Goal: Information Seeking & Learning: Learn about a topic

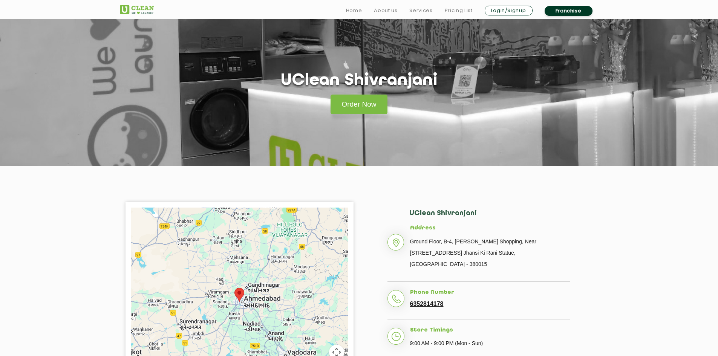
scroll to position [113, 0]
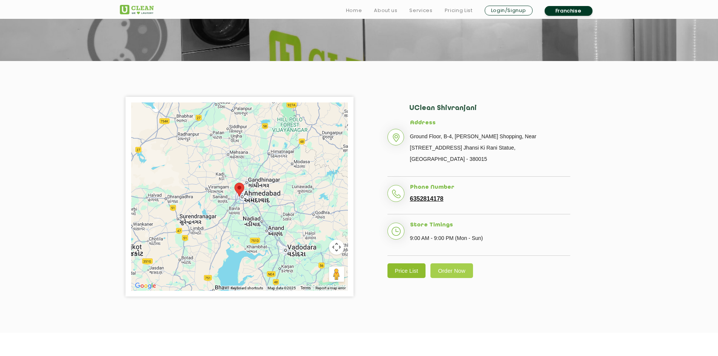
click at [400, 263] on link "Price List" at bounding box center [406, 270] width 38 height 15
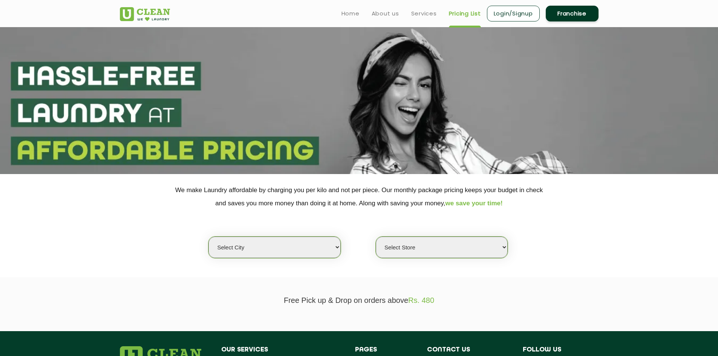
click at [297, 253] on select "Select city [GEOGRAPHIC_DATA] [GEOGRAPHIC_DATA] [GEOGRAPHIC_DATA] [GEOGRAPHIC_D…" at bounding box center [274, 247] width 132 height 21
select select "12"
click at [208, 237] on select "Select city [GEOGRAPHIC_DATA] [GEOGRAPHIC_DATA] [GEOGRAPHIC_DATA] [GEOGRAPHIC_D…" at bounding box center [274, 247] width 132 height 21
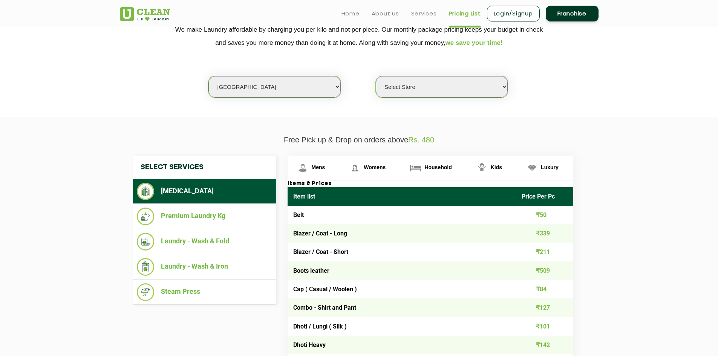
scroll to position [151, 0]
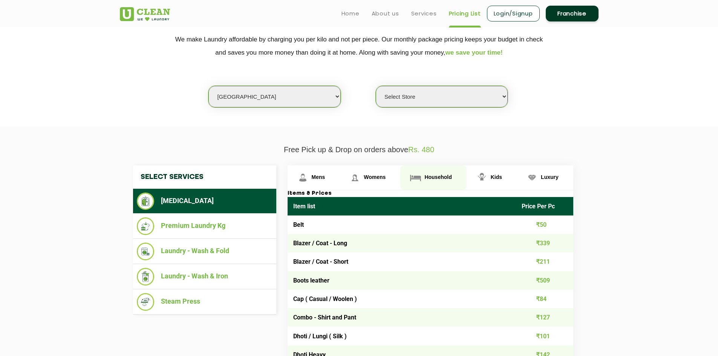
click at [445, 178] on span "Household" at bounding box center [437, 177] width 27 height 6
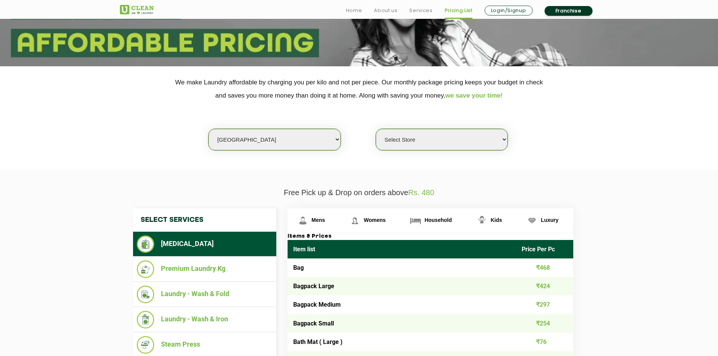
scroll to position [113, 0]
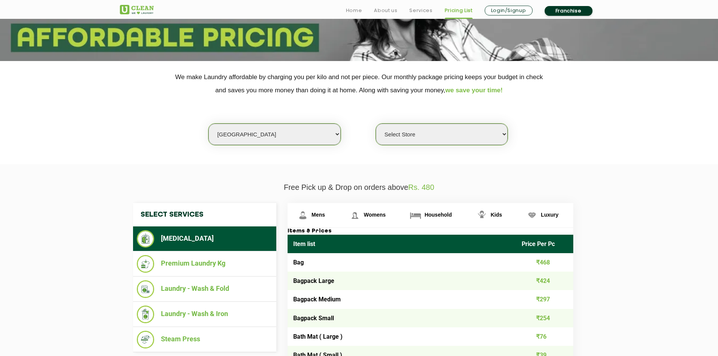
click at [474, 131] on select "Select Store UClean Shivranjani" at bounding box center [442, 134] width 132 height 21
select select "25"
click at [376, 124] on select "Select Store UClean Shivranjani" at bounding box center [442, 134] width 132 height 21
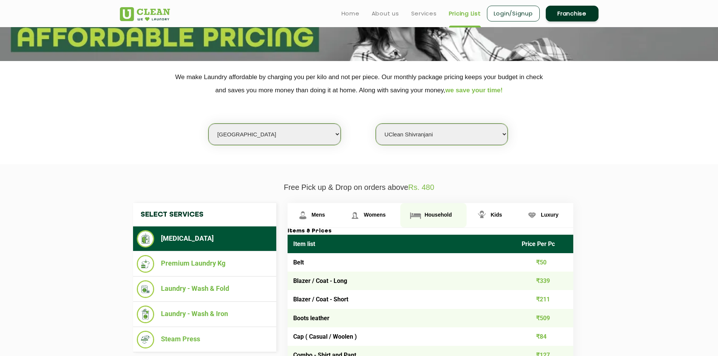
click at [442, 215] on span "Household" at bounding box center [437, 215] width 27 height 6
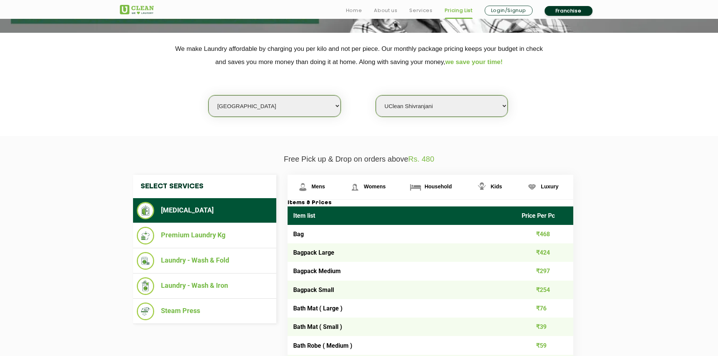
scroll to position [151, 0]
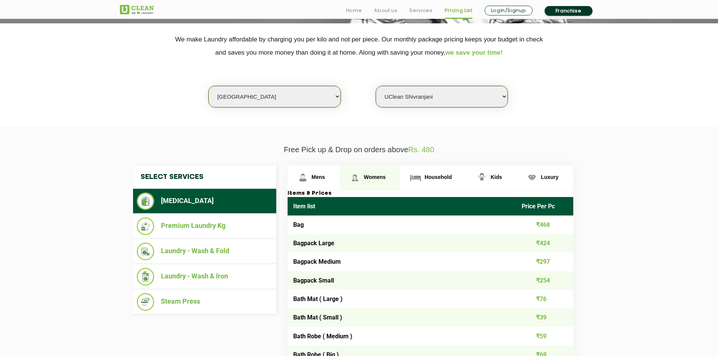
click at [382, 176] on span "Womens" at bounding box center [375, 177] width 22 height 6
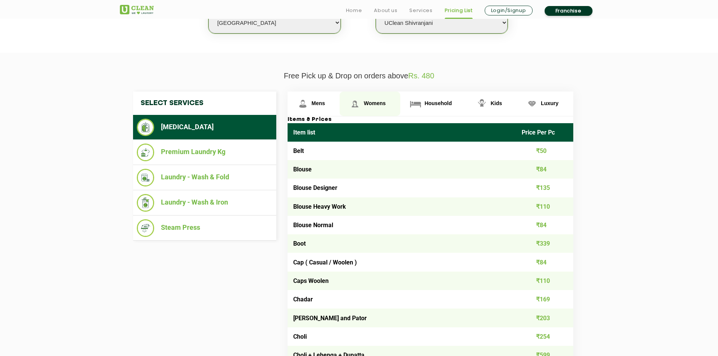
scroll to position [226, 0]
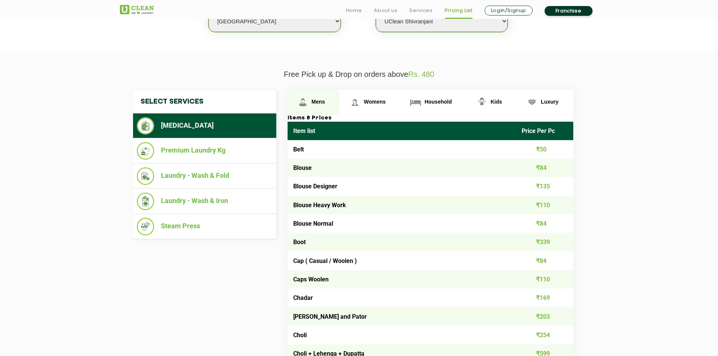
click at [318, 104] on span "Mens" at bounding box center [319, 102] width 14 height 6
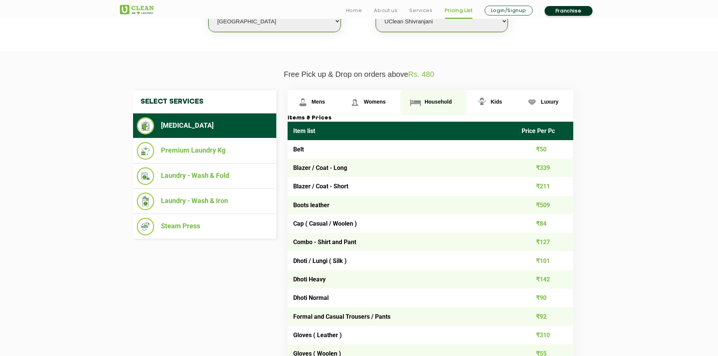
click at [443, 104] on span "Household" at bounding box center [437, 102] width 27 height 6
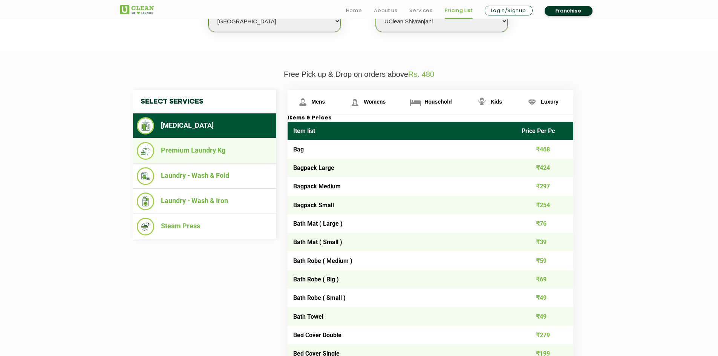
click at [186, 149] on li "Premium Laundry Kg" at bounding box center [205, 151] width 136 height 18
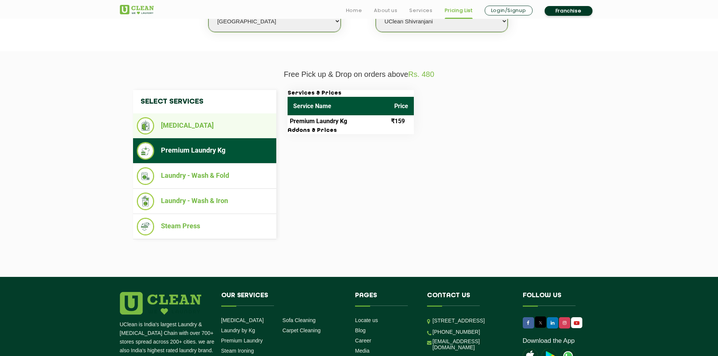
click at [190, 124] on li "[MEDICAL_DATA]" at bounding box center [205, 125] width 136 height 17
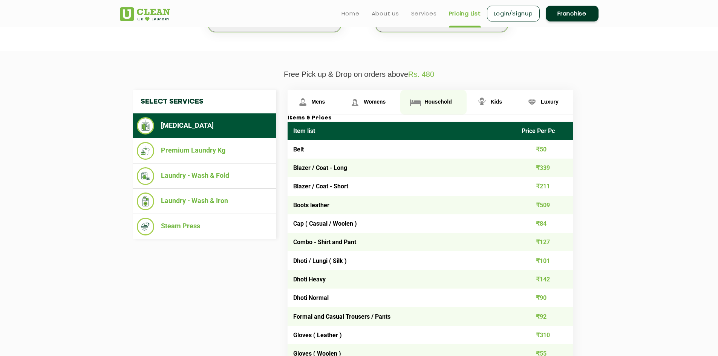
click at [443, 103] on span "Household" at bounding box center [437, 102] width 27 height 6
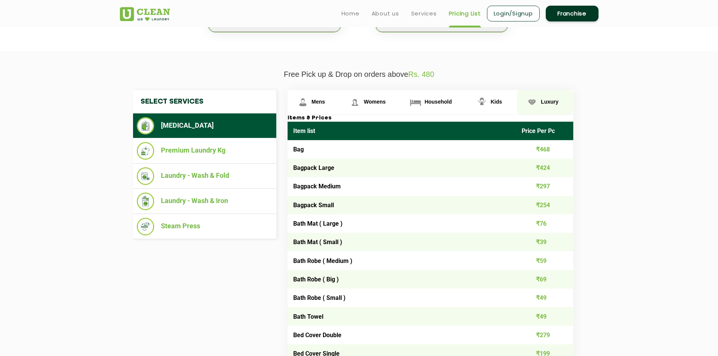
click at [550, 103] on span "Luxury" at bounding box center [550, 102] width 18 height 6
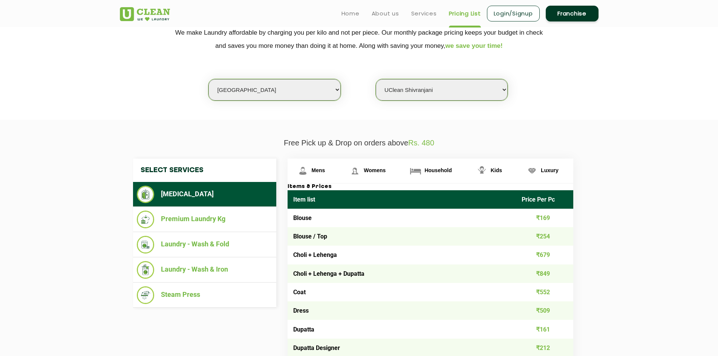
scroll to position [151, 0]
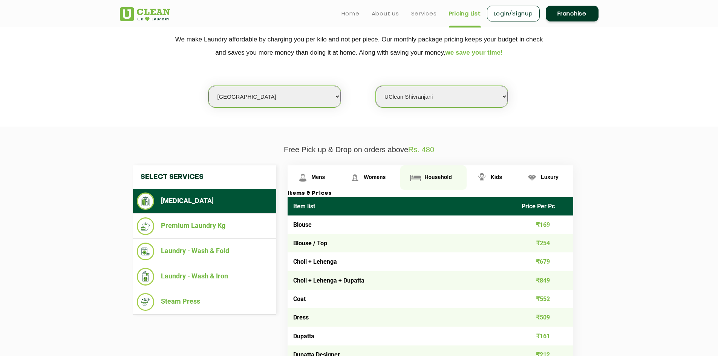
click at [439, 179] on span "Household" at bounding box center [437, 177] width 27 height 6
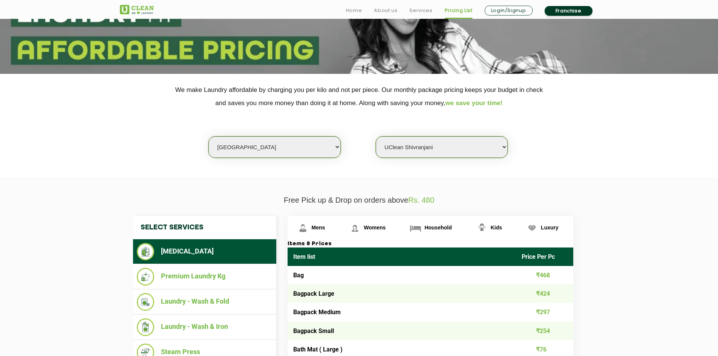
scroll to position [113, 0]
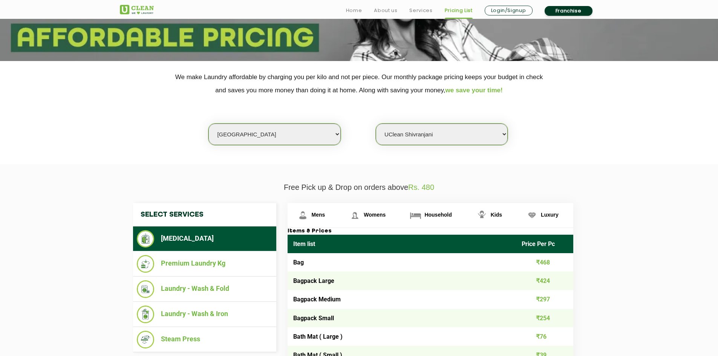
click at [429, 188] on span "Rs. 480" at bounding box center [421, 187] width 26 height 8
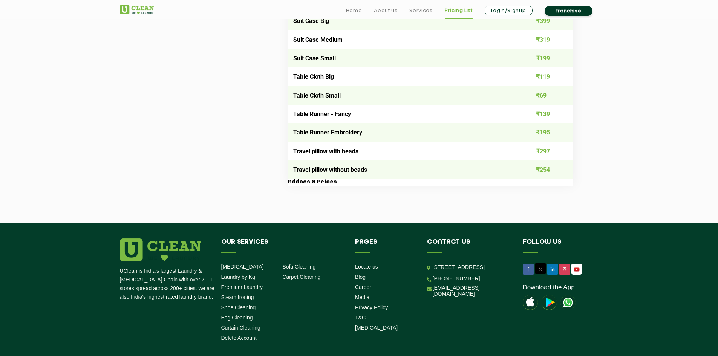
scroll to position [1386, 0]
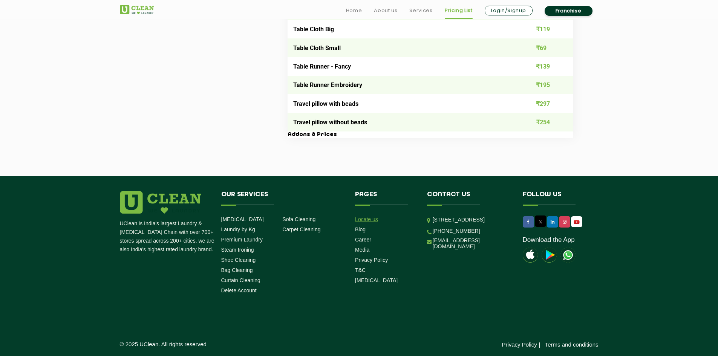
click at [371, 219] on link "Locate us" at bounding box center [366, 219] width 23 height 6
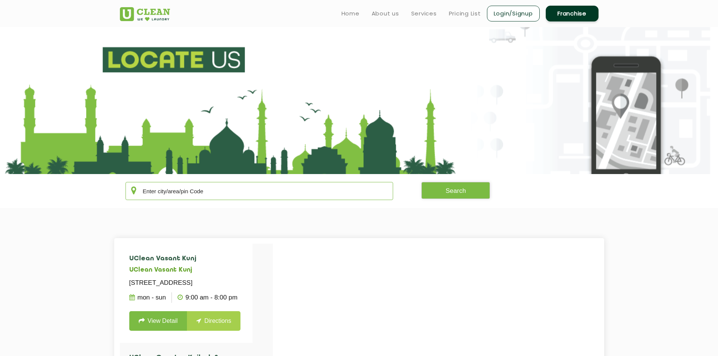
click at [191, 191] on input "text" at bounding box center [259, 191] width 268 height 18
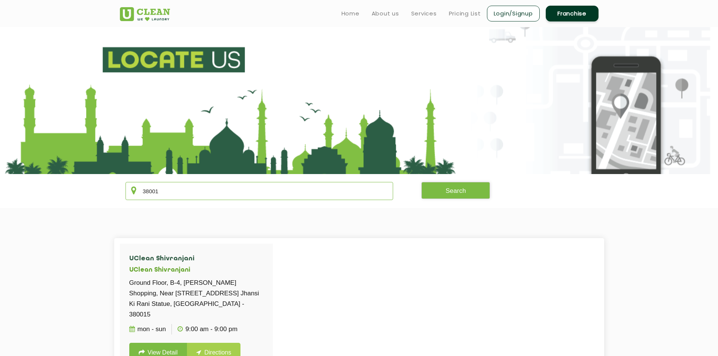
type input "380015"
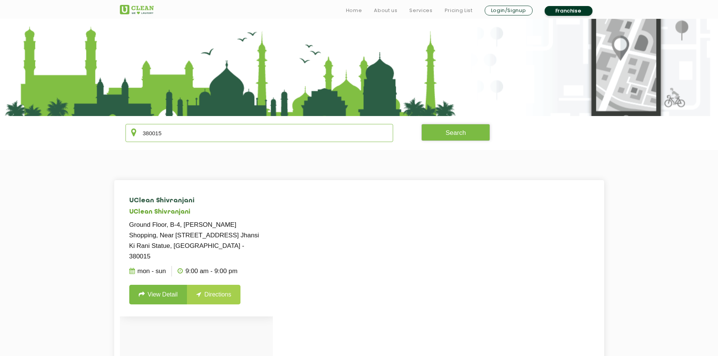
scroll to position [75, 0]
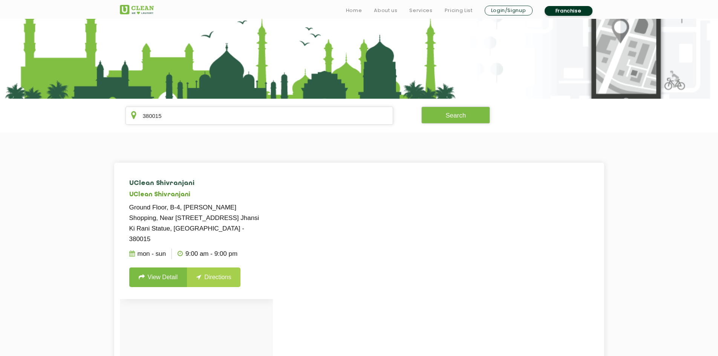
click at [164, 267] on link "View Detail" at bounding box center [158, 277] width 58 height 20
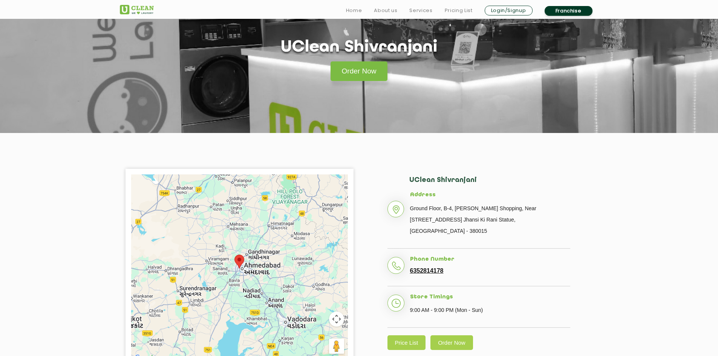
scroll to position [151, 0]
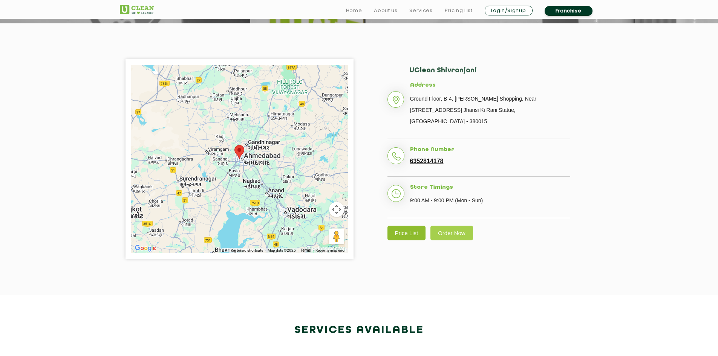
click at [402, 226] on link "Price List" at bounding box center [406, 233] width 38 height 15
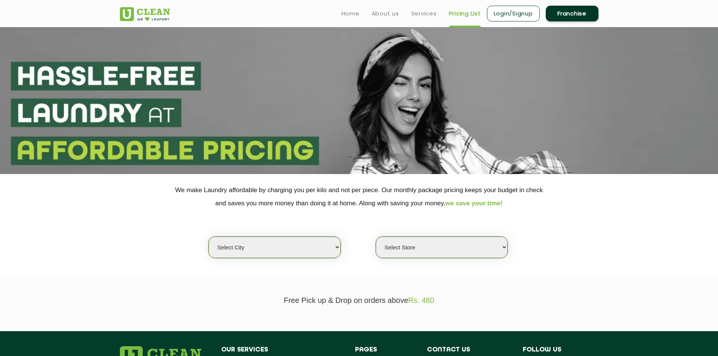
click at [309, 252] on select "Select city [GEOGRAPHIC_DATA] [GEOGRAPHIC_DATA] [GEOGRAPHIC_DATA] [GEOGRAPHIC_D…" at bounding box center [274, 247] width 132 height 21
select select "12"
click at [208, 237] on select "Select city [GEOGRAPHIC_DATA] [GEOGRAPHIC_DATA] [GEOGRAPHIC_DATA] [GEOGRAPHIC_D…" at bounding box center [274, 247] width 132 height 21
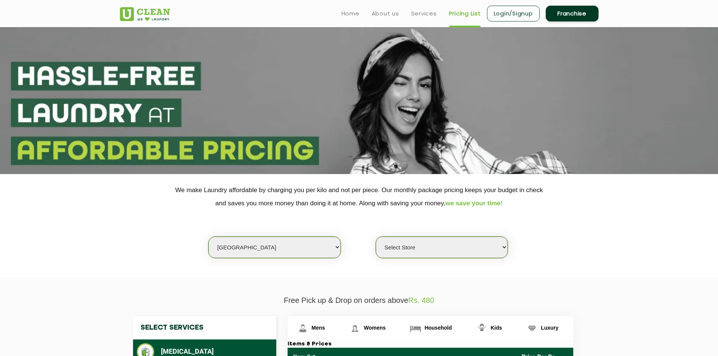
click at [433, 246] on select "Select Store UClean Shivranjani" at bounding box center [442, 247] width 132 height 21
select select "25"
click at [376, 237] on select "Select Store UClean Shivranjani" at bounding box center [442, 247] width 132 height 21
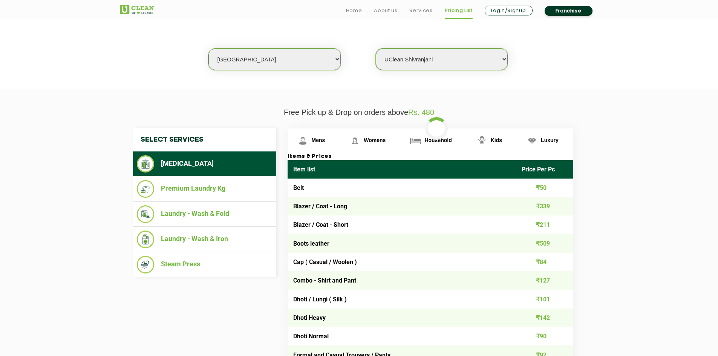
scroll to position [188, 0]
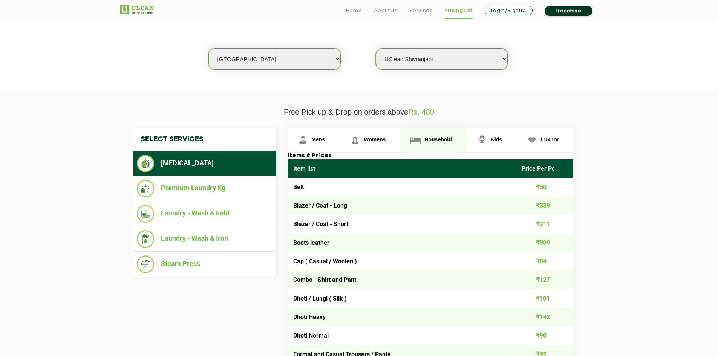
click at [428, 134] on link "Household" at bounding box center [433, 140] width 66 height 24
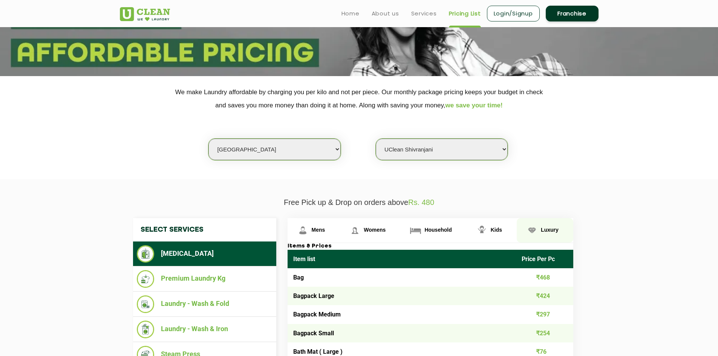
scroll to position [0, 0]
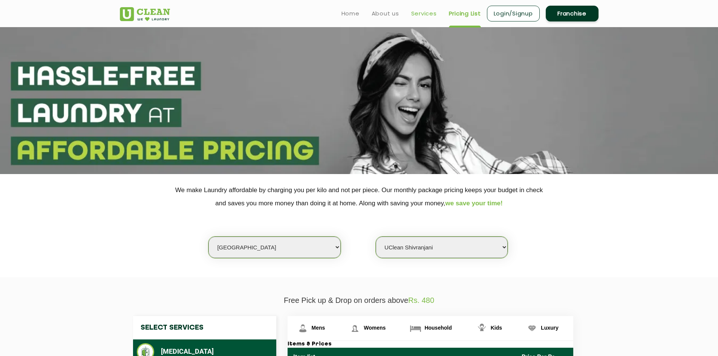
click at [426, 14] on link "Services" at bounding box center [424, 13] width 26 height 9
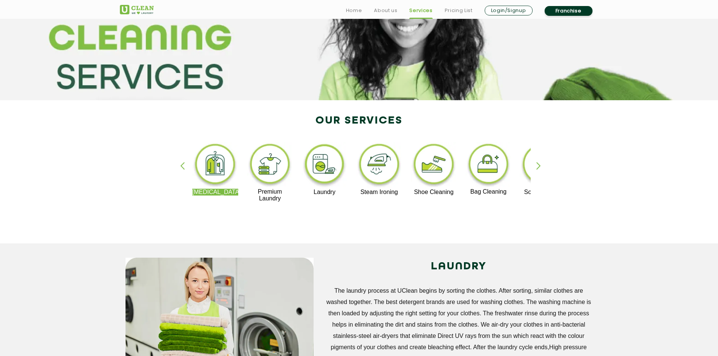
scroll to position [75, 0]
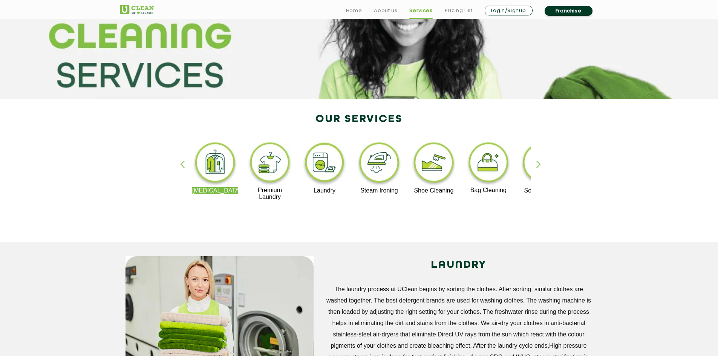
click at [539, 165] on div "button" at bounding box center [541, 170] width 11 height 21
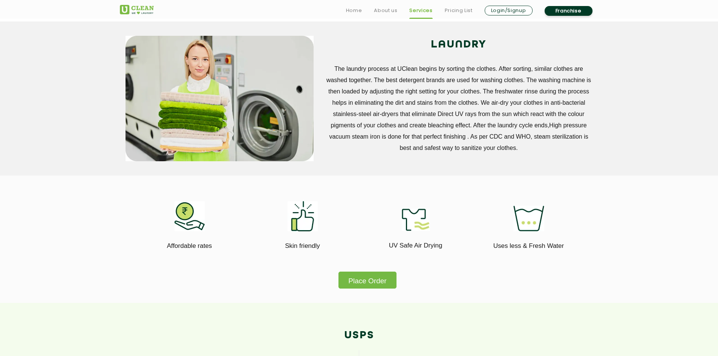
scroll to position [377, 0]
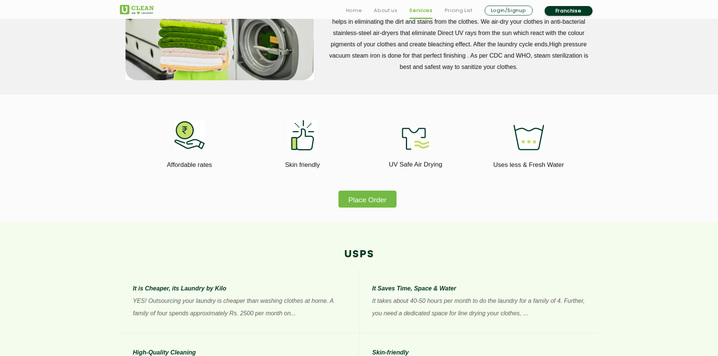
click at [379, 196] on button "Place Order" at bounding box center [367, 199] width 58 height 17
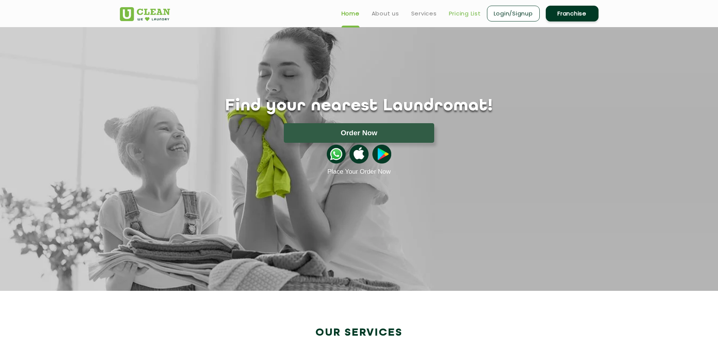
click at [469, 16] on link "Pricing List" at bounding box center [465, 13] width 32 height 9
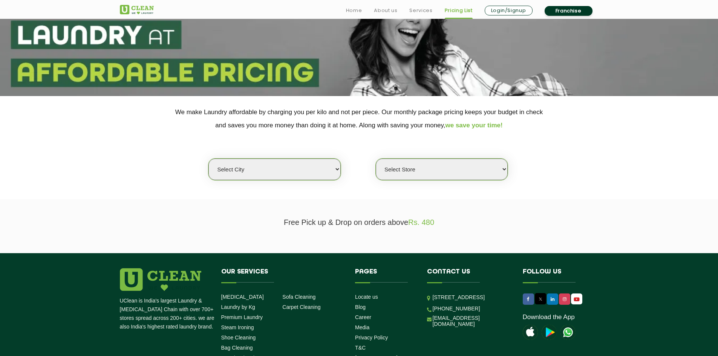
scroll to position [113, 0]
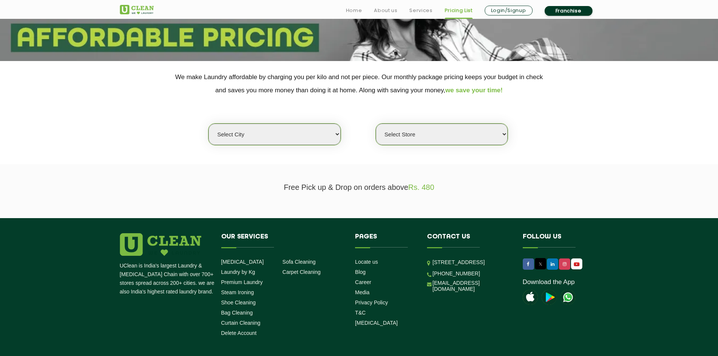
click at [310, 142] on select "Select city [GEOGRAPHIC_DATA] [GEOGRAPHIC_DATA] [GEOGRAPHIC_DATA] [GEOGRAPHIC_D…" at bounding box center [274, 134] width 132 height 21
select select "12"
click at [208, 124] on select "Select city [GEOGRAPHIC_DATA] [GEOGRAPHIC_DATA] [GEOGRAPHIC_DATA] [GEOGRAPHIC_D…" at bounding box center [274, 134] width 132 height 21
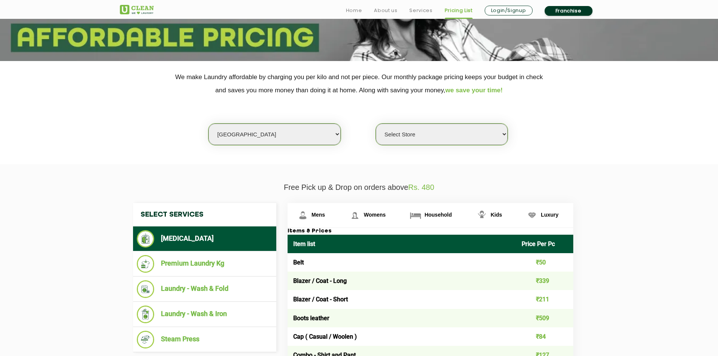
click at [430, 133] on select "Select Store UClean Shivranjani" at bounding box center [442, 134] width 132 height 21
select select "25"
click at [376, 124] on select "Select Store UClean Shivranjani" at bounding box center [442, 134] width 132 height 21
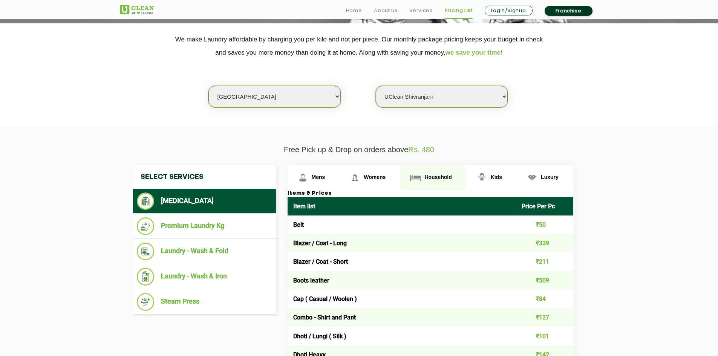
click at [443, 177] on span "Household" at bounding box center [437, 177] width 27 height 6
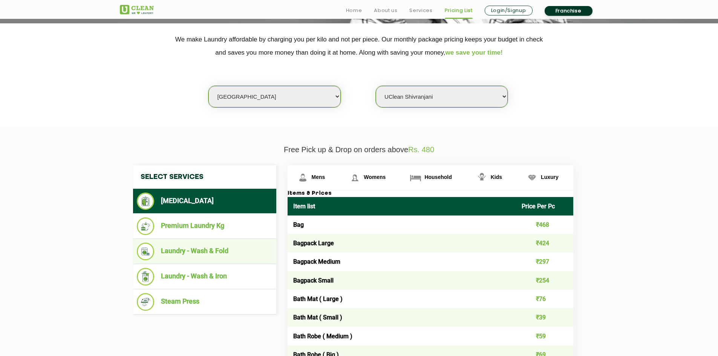
click at [216, 251] on li "Laundry - Wash & Fold" at bounding box center [205, 252] width 136 height 18
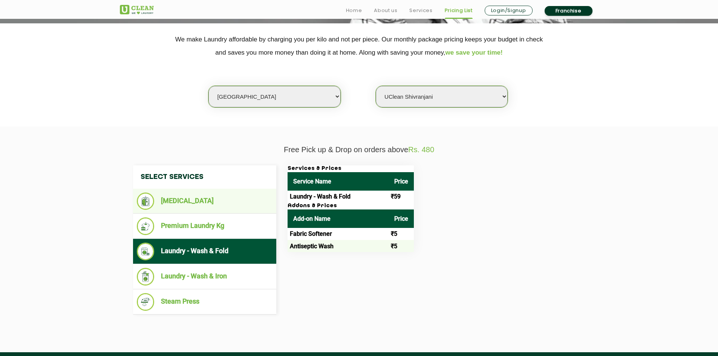
click at [206, 203] on li "[MEDICAL_DATA]" at bounding box center [205, 201] width 136 height 17
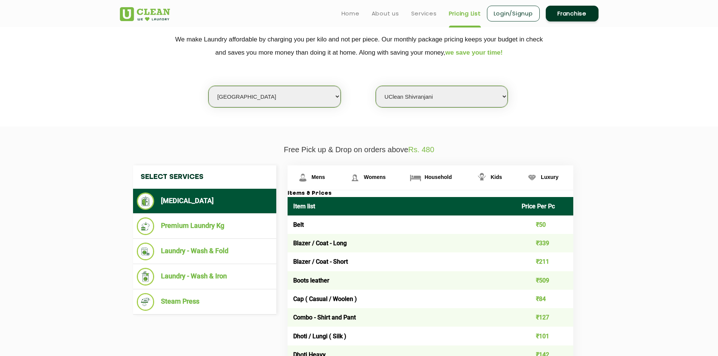
click at [277, 94] on select "Select city [GEOGRAPHIC_DATA] [GEOGRAPHIC_DATA] [GEOGRAPHIC_DATA] [GEOGRAPHIC_D…" at bounding box center [274, 96] width 132 height 21
click at [208, 86] on select "Select city [GEOGRAPHIC_DATA] [GEOGRAPHIC_DATA] [GEOGRAPHIC_DATA] [GEOGRAPHIC_D…" at bounding box center [274, 96] width 132 height 21
click at [411, 93] on select "Select Store UClean Shivranjani" at bounding box center [442, 96] width 132 height 21
click at [376, 86] on select "Select Store UClean Shivranjani" at bounding box center [442, 96] width 132 height 21
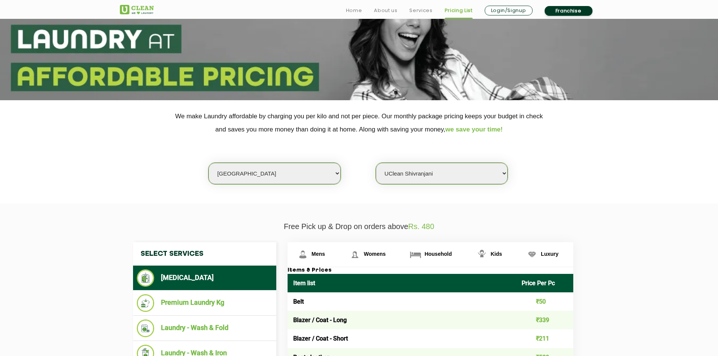
scroll to position [75, 0]
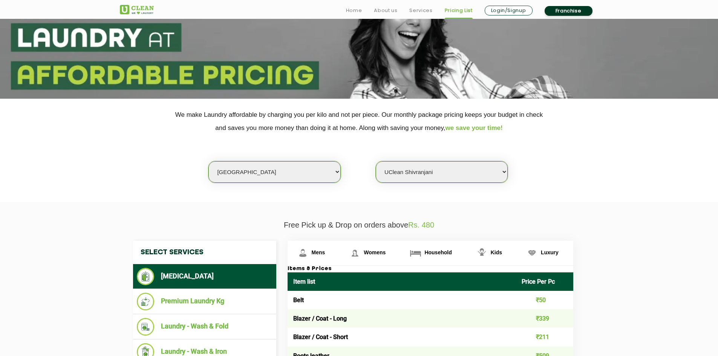
click at [302, 173] on select "Select city [GEOGRAPHIC_DATA] [GEOGRAPHIC_DATA] [GEOGRAPHIC_DATA] [GEOGRAPHIC_D…" at bounding box center [274, 171] width 132 height 21
select select "9"
click at [208, 161] on select "Select city [GEOGRAPHIC_DATA] [GEOGRAPHIC_DATA] [GEOGRAPHIC_DATA] [GEOGRAPHIC_D…" at bounding box center [274, 171] width 132 height 21
click at [423, 171] on select "Select Store UClean Kudasan" at bounding box center [442, 171] width 132 height 21
select select "345"
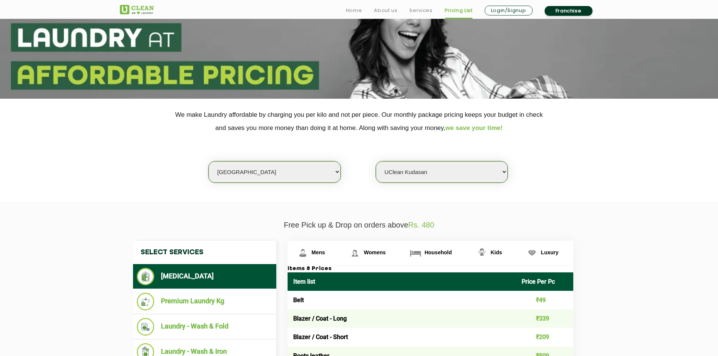
click at [376, 161] on select "Select Store UClean Kudasan" at bounding box center [442, 171] width 132 height 21
click at [256, 176] on select "Select city [GEOGRAPHIC_DATA] [GEOGRAPHIC_DATA] [GEOGRAPHIC_DATA] [GEOGRAPHIC_D…" at bounding box center [274, 171] width 132 height 21
select select "12"
click at [208, 161] on select "Select city [GEOGRAPHIC_DATA] [GEOGRAPHIC_DATA] [GEOGRAPHIC_DATA] [GEOGRAPHIC_D…" at bounding box center [274, 171] width 132 height 21
click at [421, 173] on select "Select Store UClean Shivranjani" at bounding box center [442, 171] width 132 height 21
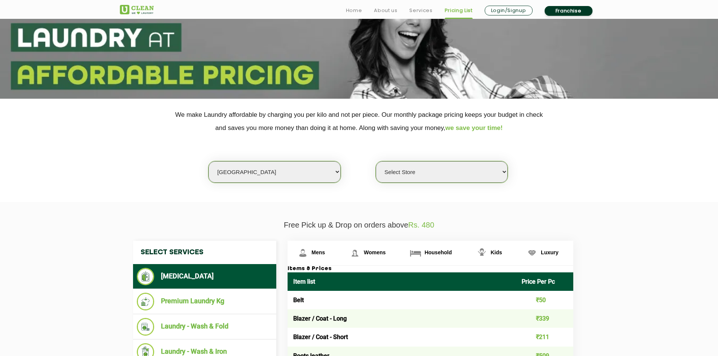
select select "25"
click at [376, 161] on select "Select Store UClean Shivranjani" at bounding box center [442, 171] width 132 height 21
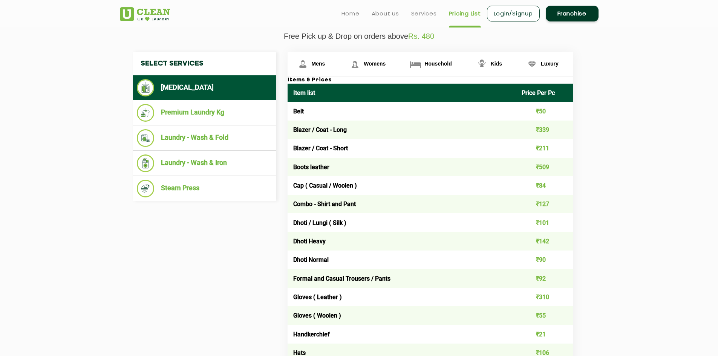
scroll to position [264, 0]
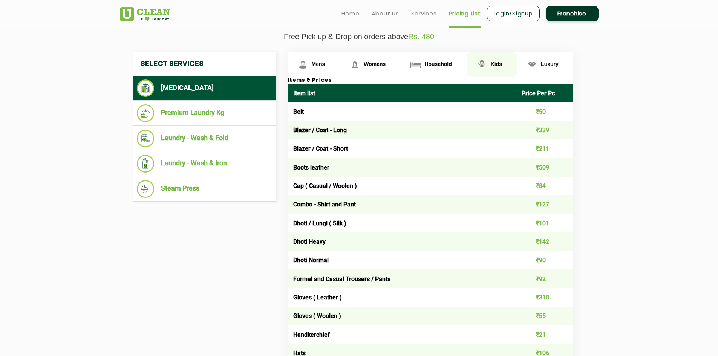
drag, startPoint x: 439, startPoint y: 65, endPoint x: 479, endPoint y: 76, distance: 41.6
click at [439, 65] on span "Household" at bounding box center [437, 64] width 27 height 6
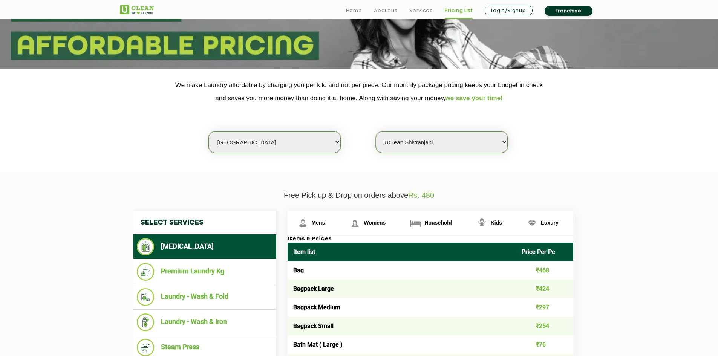
scroll to position [151, 0]
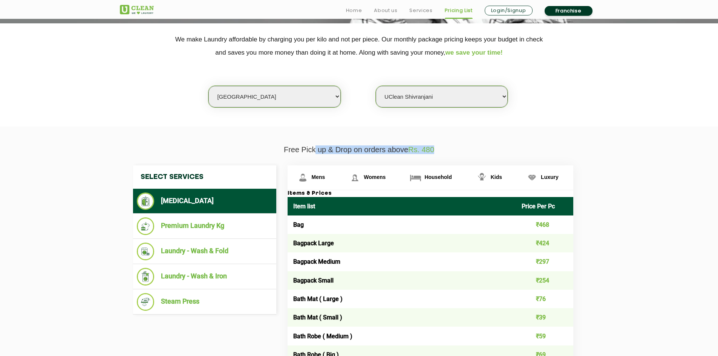
drag, startPoint x: 313, startPoint y: 148, endPoint x: 455, endPoint y: 152, distance: 142.1
click at [455, 152] on p "Free Pick up & Drop on orders above Rs. 480" at bounding box center [359, 149] width 478 height 9
click at [324, 177] on span "Mens" at bounding box center [319, 177] width 14 height 6
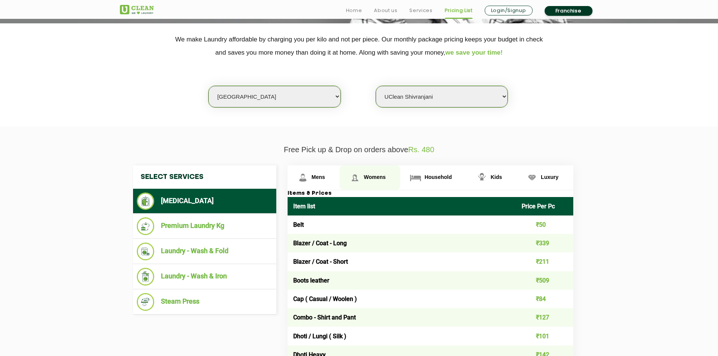
click at [376, 177] on span "Womens" at bounding box center [375, 177] width 22 height 6
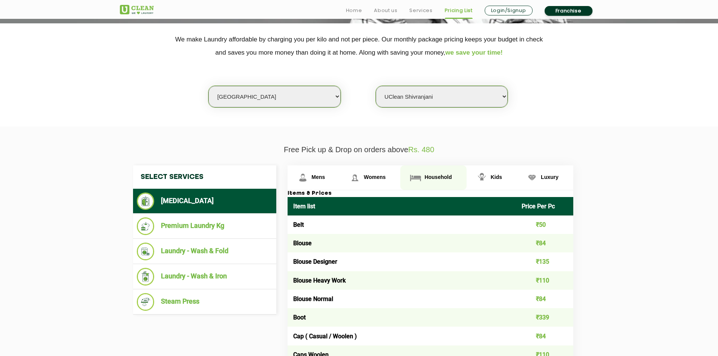
click at [433, 177] on span "Household" at bounding box center [437, 177] width 27 height 6
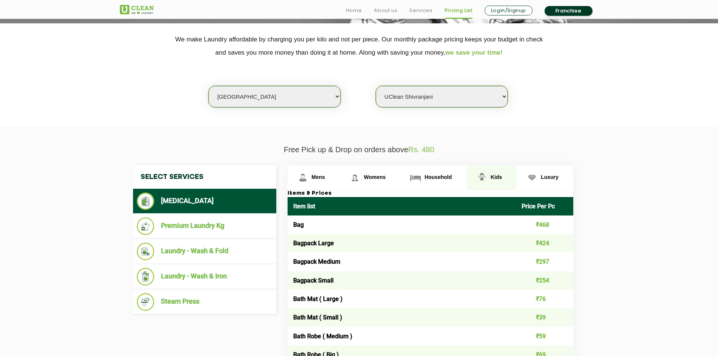
click at [495, 177] on span "Kids" at bounding box center [496, 177] width 11 height 6
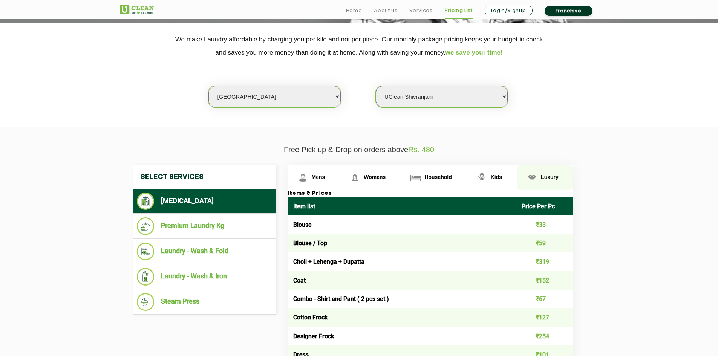
click at [550, 176] on span "Luxury" at bounding box center [550, 177] width 18 height 6
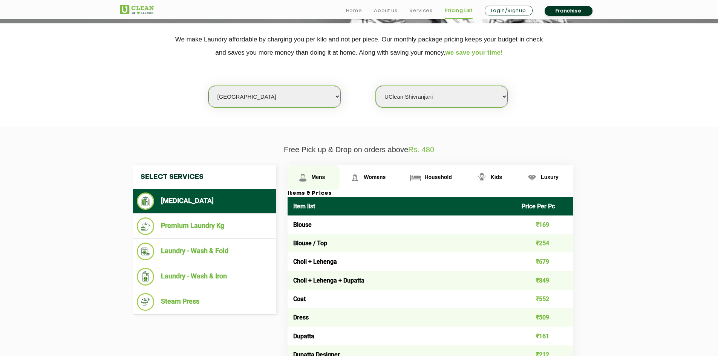
click at [317, 179] on span "Mens" at bounding box center [319, 177] width 14 height 6
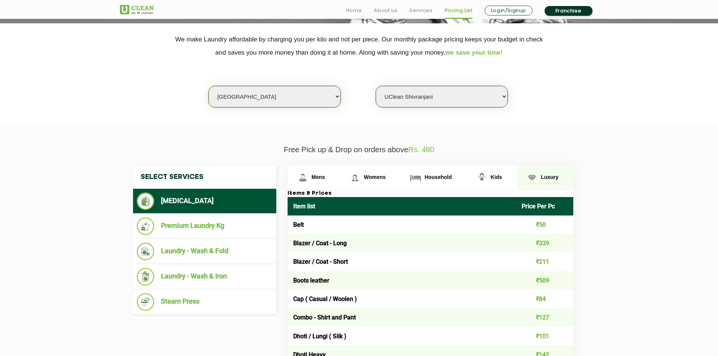
click at [540, 178] on link "Luxury" at bounding box center [545, 177] width 57 height 24
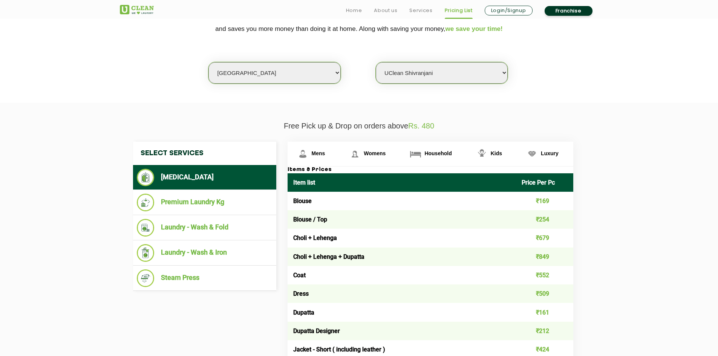
scroll to position [188, 0]
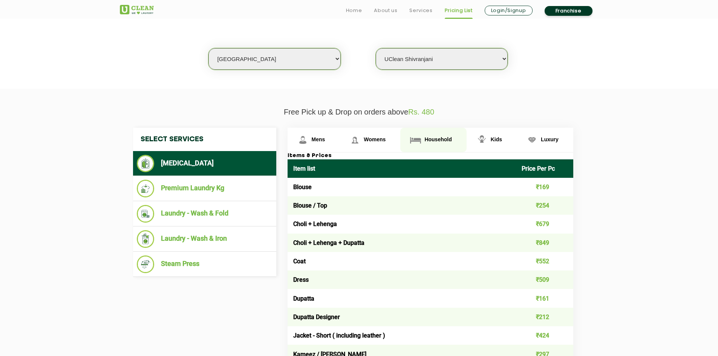
click at [440, 138] on span "Household" at bounding box center [437, 139] width 27 height 6
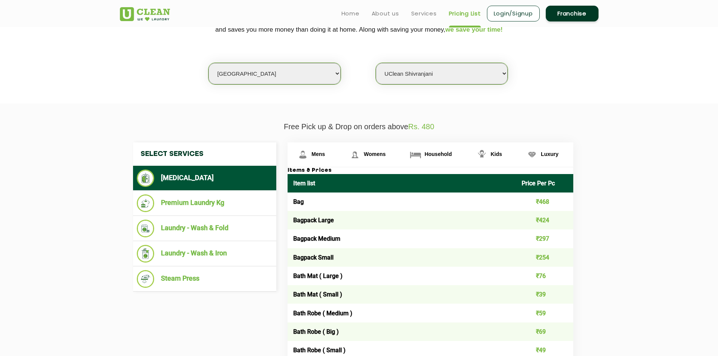
scroll to position [0, 0]
